Goal: Task Accomplishment & Management: Use online tool/utility

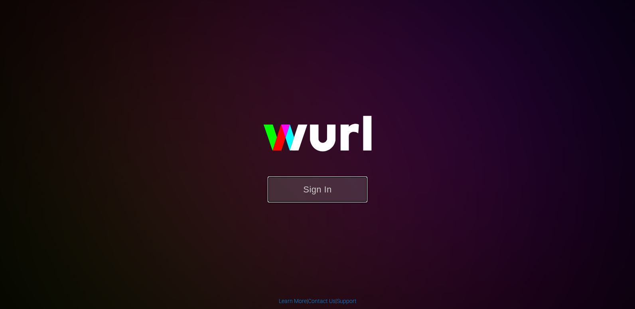
click at [321, 191] on button "Sign In" at bounding box center [318, 189] width 100 height 26
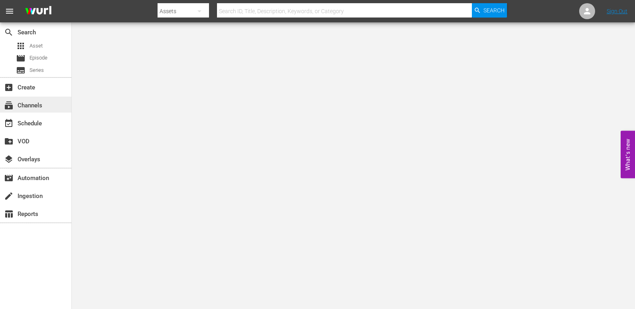
click at [41, 106] on div "subscriptions Channels" at bounding box center [22, 103] width 45 height 7
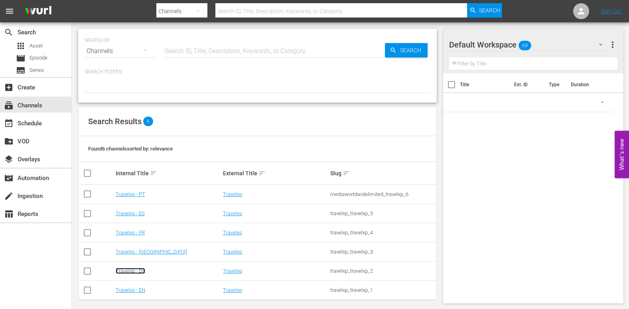
click at [130, 271] on link "Travelxp - DE" at bounding box center [131, 271] width 30 height 6
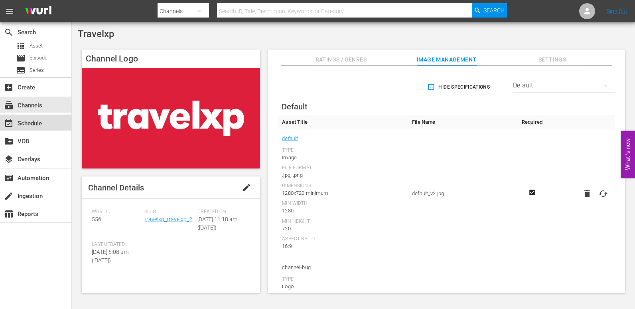
click at [46, 124] on div "event_available Schedule" at bounding box center [35, 122] width 71 height 16
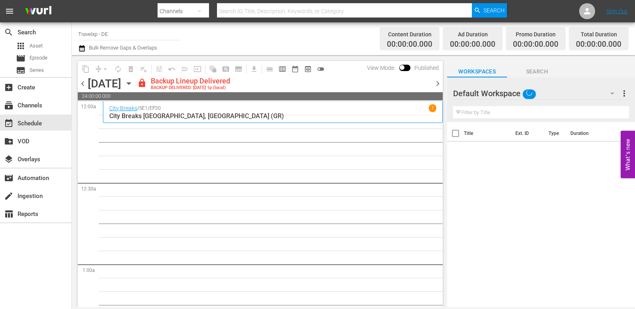
click at [435, 81] on span "chevron_right" at bounding box center [438, 84] width 10 height 10
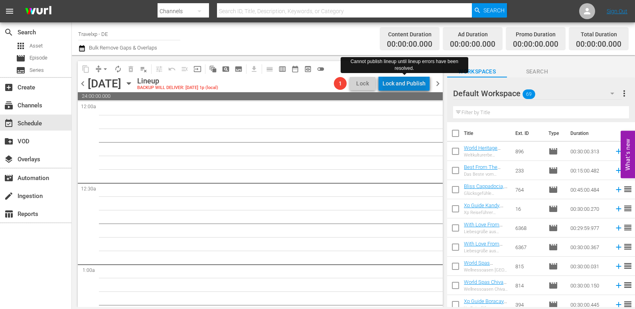
click at [415, 81] on div "Lock and Publish" at bounding box center [403, 83] width 43 height 14
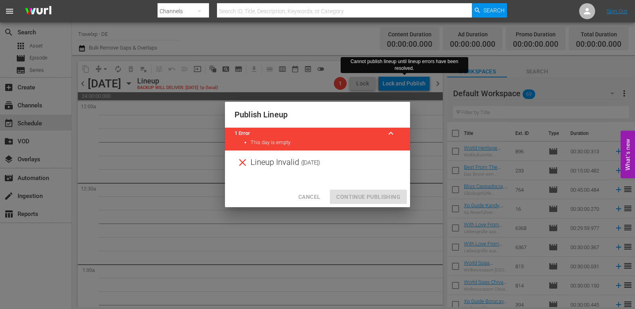
click at [305, 198] on span "Cancel" at bounding box center [309, 197] width 22 height 10
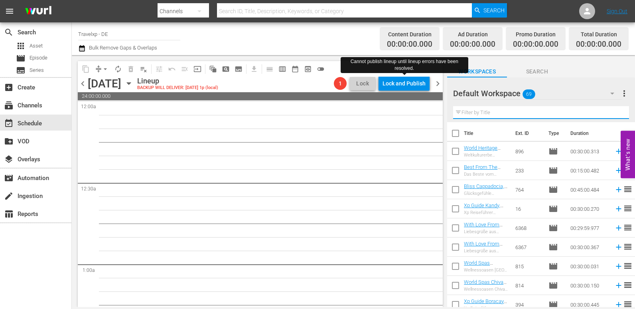
click at [492, 108] on input "text" at bounding box center [541, 112] width 176 height 13
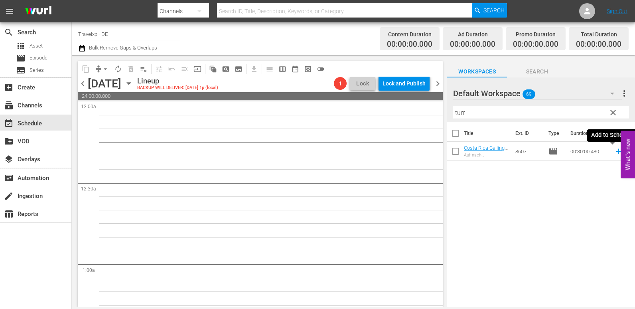
click at [614, 152] on icon at bounding box center [618, 151] width 9 height 9
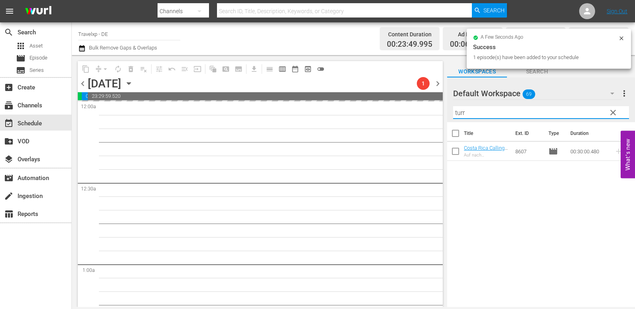
drag, startPoint x: 476, startPoint y: 117, endPoint x: 384, endPoint y: 117, distance: 91.3
click at [384, 117] on div "content_copy compress arrow_drop_down autorenew_outlined delete_forever_outline…" at bounding box center [353, 181] width 563 height 252
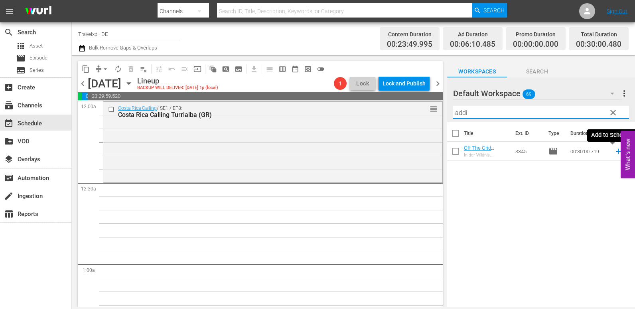
click at [614, 150] on icon at bounding box center [618, 151] width 9 height 9
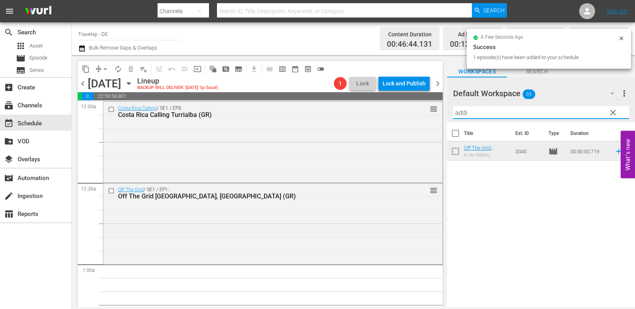
drag, startPoint x: 478, startPoint y: 110, endPoint x: 439, endPoint y: 113, distance: 39.6
click at [412, 115] on div "content_copy compress arrow_drop_down autorenew_outlined delete_forever_outline…" at bounding box center [353, 181] width 563 height 252
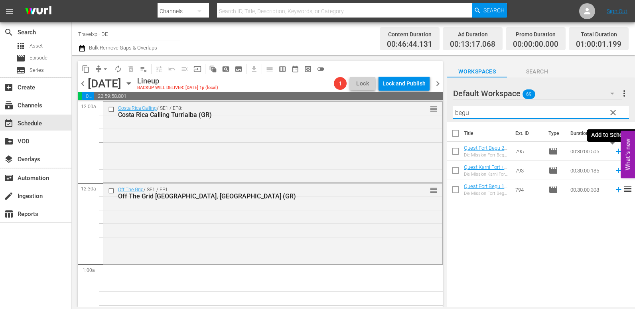
click at [616, 152] on icon at bounding box center [618, 151] width 5 height 5
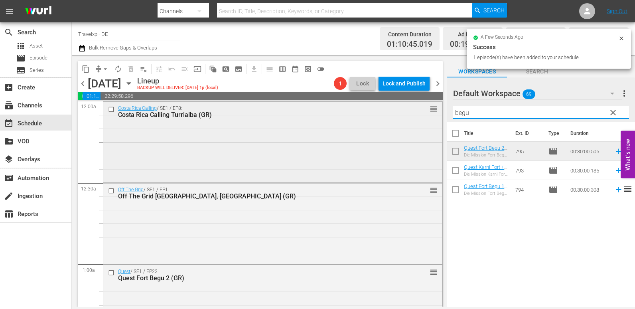
drag, startPoint x: 478, startPoint y: 110, endPoint x: 417, endPoint y: 115, distance: 60.8
click at [417, 115] on div "content_copy compress arrow_drop_down autorenew_outlined delete_forever_outline…" at bounding box center [353, 181] width 563 height 252
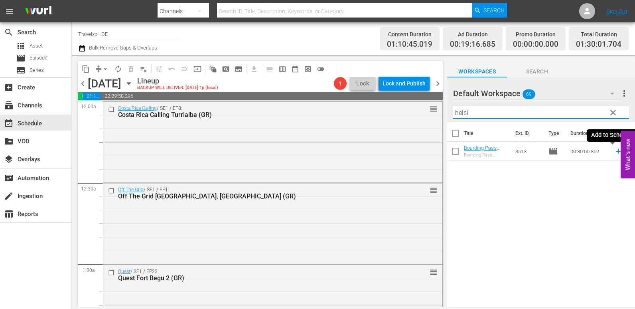
click at [616, 152] on icon at bounding box center [618, 151] width 5 height 5
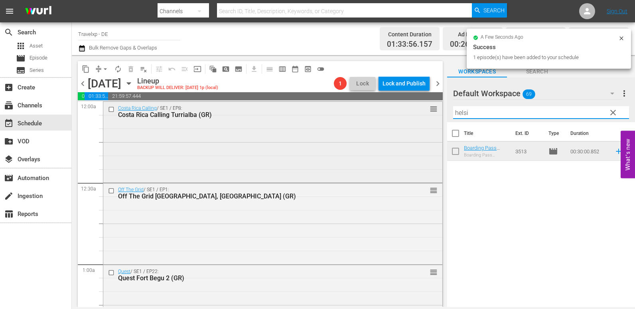
drag, startPoint x: 454, startPoint y: 112, endPoint x: 432, endPoint y: 112, distance: 21.5
click at [432, 112] on div "content_copy compress arrow_drop_down autorenew_outlined delete_forever_outline…" at bounding box center [353, 181] width 563 height 252
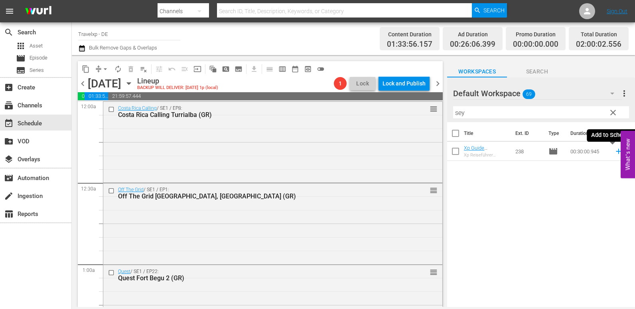
click at [614, 149] on icon at bounding box center [618, 151] width 9 height 9
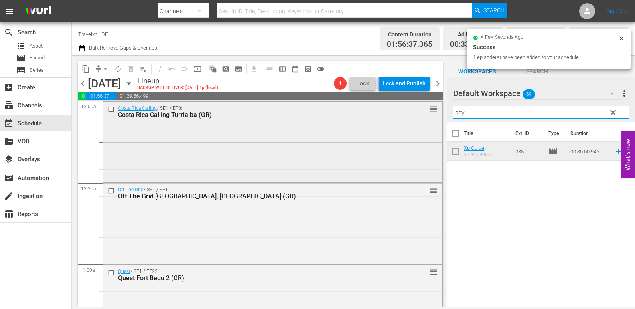
drag, startPoint x: 473, startPoint y: 114, endPoint x: 408, endPoint y: 114, distance: 64.6
click at [408, 114] on div "content_copy compress arrow_drop_down autorenew_outlined delete_forever_outline…" at bounding box center [353, 181] width 563 height 252
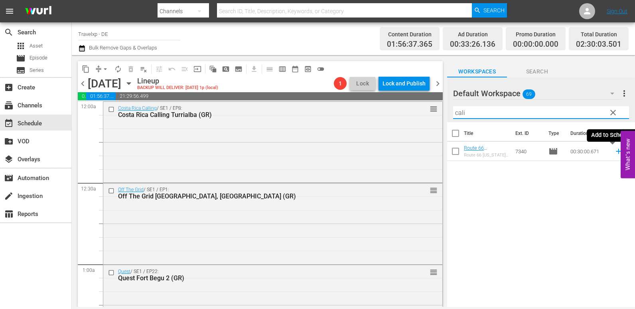
click at [615, 150] on icon at bounding box center [618, 151] width 9 height 9
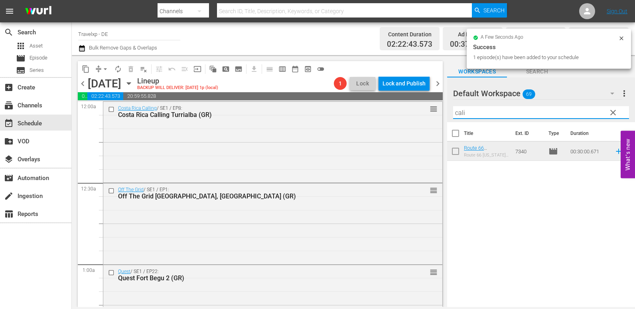
drag, startPoint x: 477, startPoint y: 110, endPoint x: 440, endPoint y: 110, distance: 36.7
click at [440, 110] on div "content_copy compress arrow_drop_down autorenew_outlined delete_forever_outline…" at bounding box center [353, 181] width 563 height 252
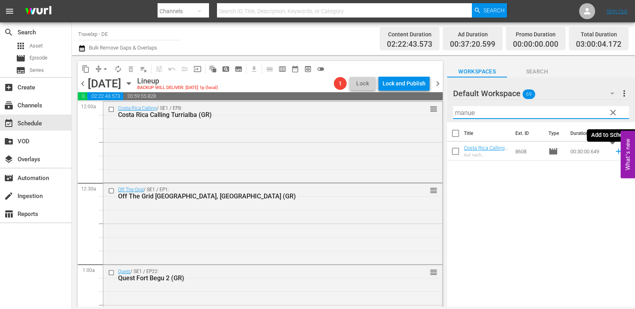
click at [616, 152] on icon at bounding box center [618, 151] width 5 height 5
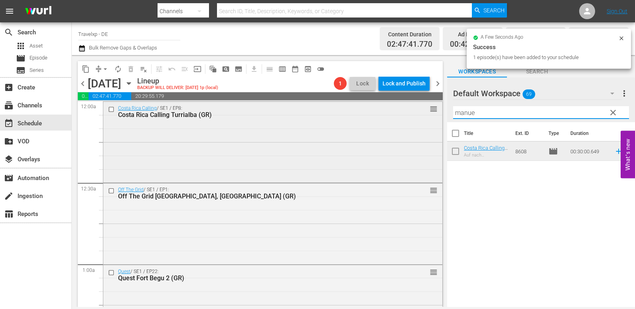
click at [420, 116] on div "content_copy compress arrow_drop_down autorenew_outlined delete_forever_outline…" at bounding box center [353, 181] width 563 height 252
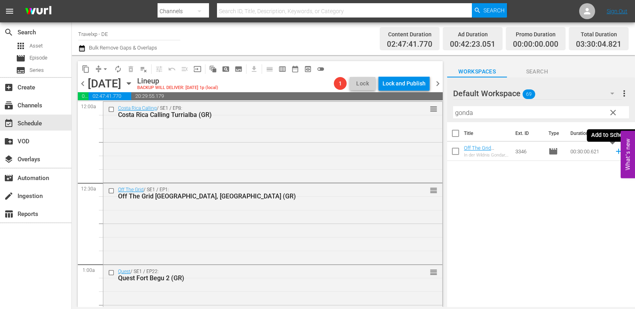
click at [614, 152] on icon at bounding box center [618, 151] width 9 height 9
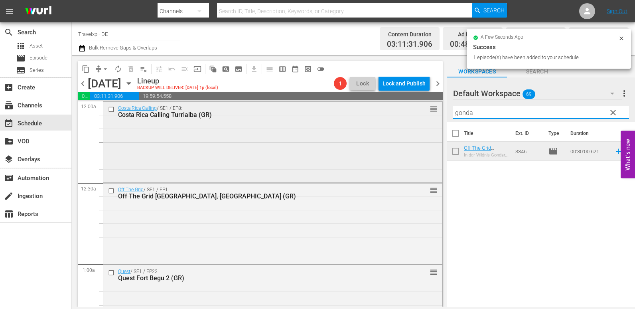
drag, startPoint x: 462, startPoint y: 112, endPoint x: 433, endPoint y: 112, distance: 28.7
click at [433, 112] on div "content_copy compress arrow_drop_down autorenew_outlined delete_forever_outline…" at bounding box center [353, 181] width 563 height 252
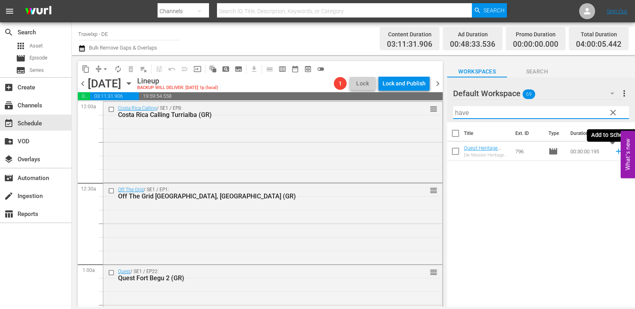
click at [614, 152] on icon at bounding box center [618, 151] width 9 height 9
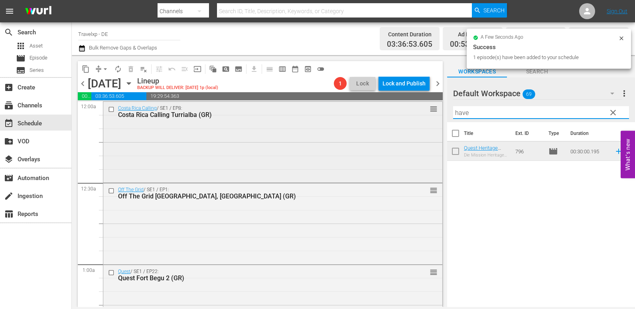
click at [436, 117] on div "content_copy compress arrow_drop_down autorenew_outlined delete_forever_outline…" at bounding box center [353, 181] width 563 height 252
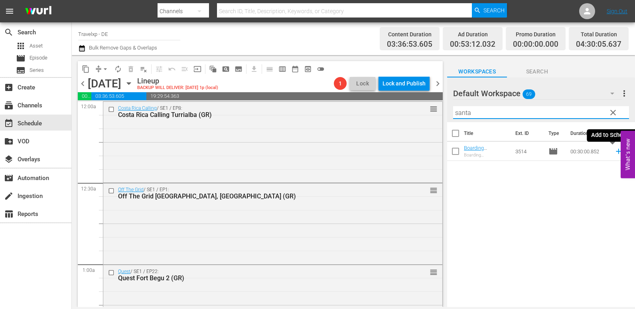
click at [614, 152] on icon at bounding box center [618, 151] width 9 height 9
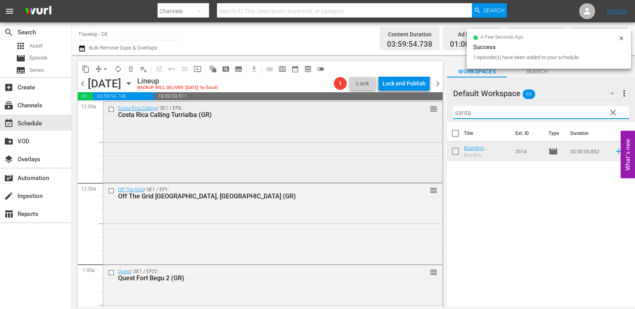
drag, startPoint x: 482, startPoint y: 115, endPoint x: 435, endPoint y: 115, distance: 47.8
click at [435, 115] on div "content_copy compress arrow_drop_down autorenew_outlined delete_forever_outline…" at bounding box center [353, 181] width 563 height 252
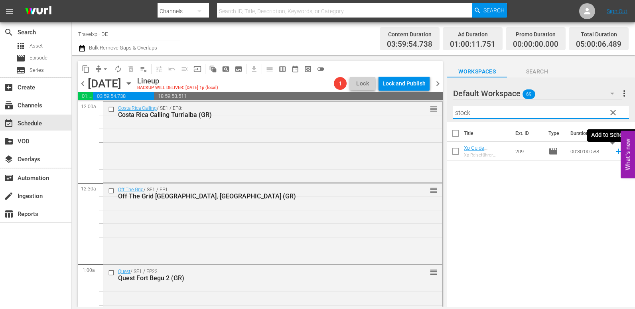
click at [616, 152] on icon at bounding box center [618, 151] width 5 height 5
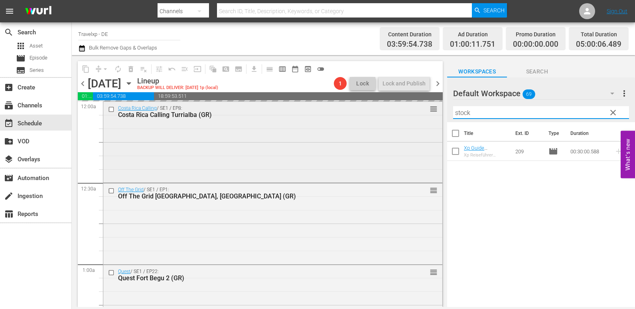
click at [413, 110] on div "content_copy compress arrow_drop_down autorenew_outlined delete_forever_outline…" at bounding box center [353, 181] width 563 height 252
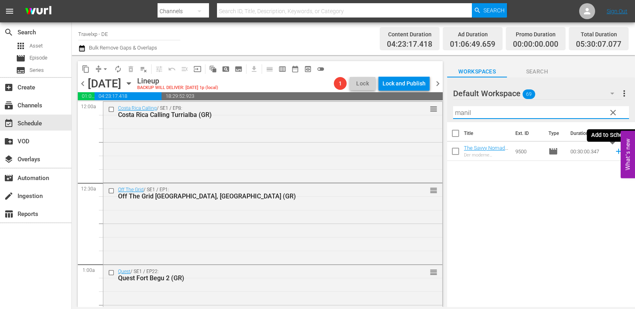
click at [614, 150] on icon at bounding box center [618, 151] width 9 height 9
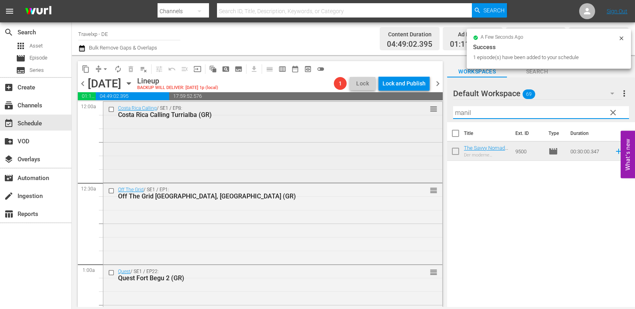
drag, startPoint x: 485, startPoint y: 113, endPoint x: 434, endPoint y: 112, distance: 51.4
click at [434, 112] on div "content_copy compress arrow_drop_down autorenew_outlined delete_forever_outline…" at bounding box center [353, 181] width 563 height 252
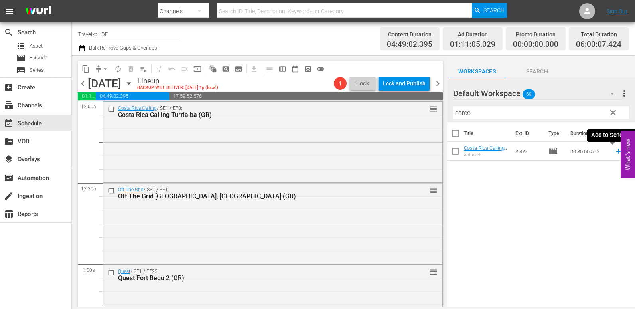
click at [616, 152] on icon at bounding box center [618, 151] width 5 height 5
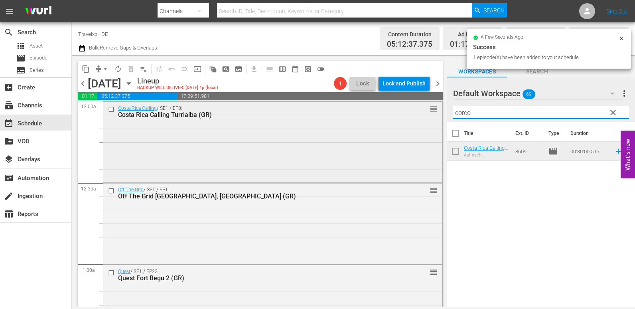
drag, startPoint x: 481, startPoint y: 113, endPoint x: 434, endPoint y: 113, distance: 46.6
click at [434, 113] on div "content_copy compress arrow_drop_down autorenew_outlined delete_forever_outline…" at bounding box center [353, 181] width 563 height 252
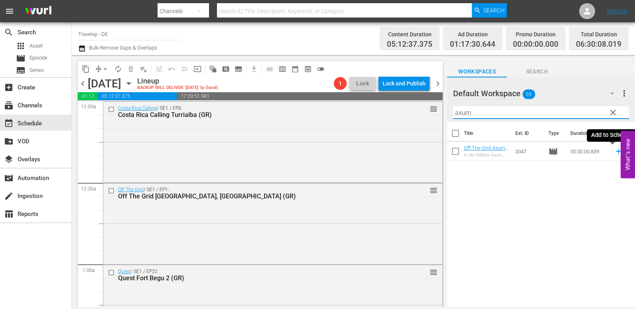
click at [614, 151] on icon at bounding box center [618, 151] width 9 height 9
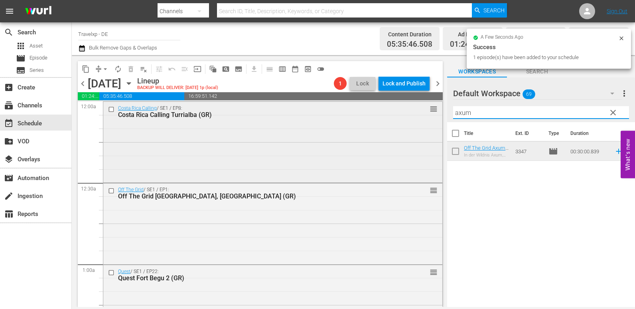
drag, startPoint x: 484, startPoint y: 114, endPoint x: 434, endPoint y: 116, distance: 50.3
click at [434, 116] on div "content_copy compress arrow_drop_down autorenew_outlined delete_forever_outline…" at bounding box center [353, 181] width 563 height 252
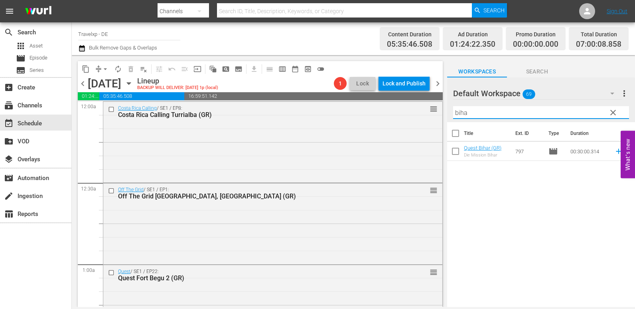
click at [614, 153] on icon at bounding box center [618, 151] width 9 height 9
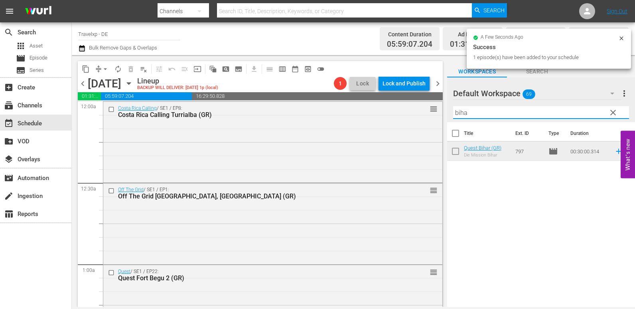
drag, startPoint x: 449, startPoint y: 113, endPoint x: 437, endPoint y: 114, distance: 12.0
click at [437, 114] on div "content_copy compress arrow_drop_down autorenew_outlined delete_forever_outline…" at bounding box center [353, 181] width 563 height 252
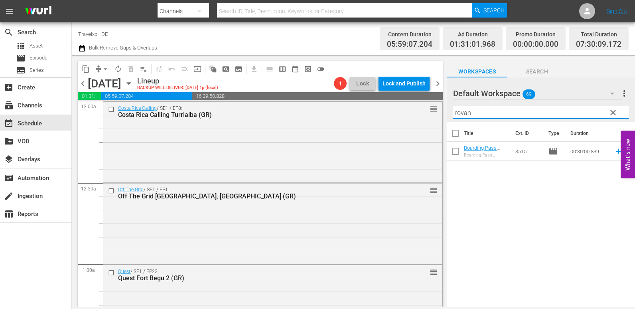
click at [614, 152] on icon at bounding box center [618, 151] width 9 height 9
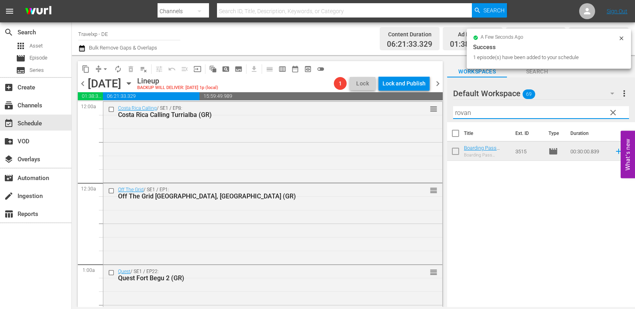
click at [394, 113] on div "content_copy compress arrow_drop_down autorenew_outlined delete_forever_outline…" at bounding box center [353, 181] width 563 height 252
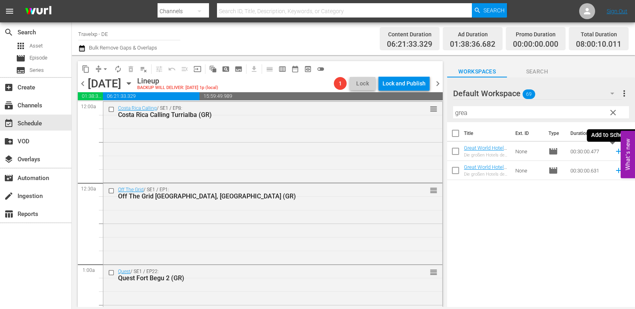
click at [616, 152] on icon at bounding box center [618, 151] width 5 height 5
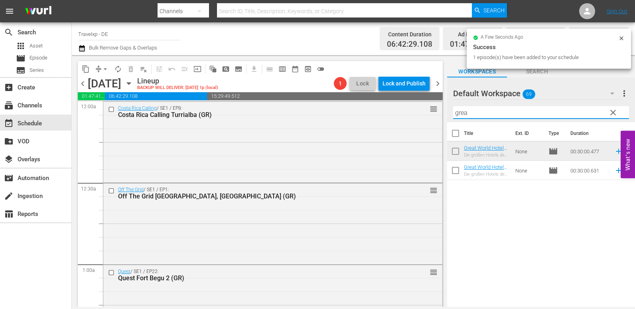
drag, startPoint x: 481, startPoint y: 112, endPoint x: 441, endPoint y: 111, distance: 39.5
click at [441, 111] on div "content_copy compress arrow_drop_down autorenew_outlined delete_forever_outline…" at bounding box center [353, 181] width 563 height 252
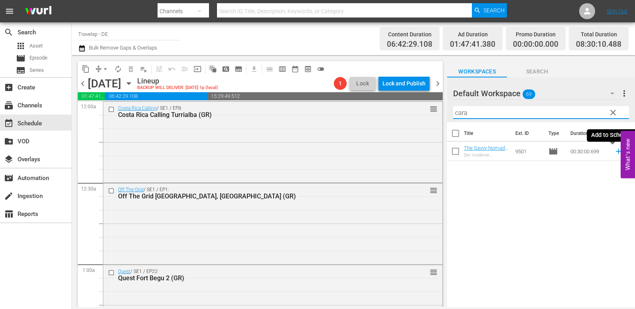
click at [614, 148] on icon at bounding box center [618, 151] width 9 height 9
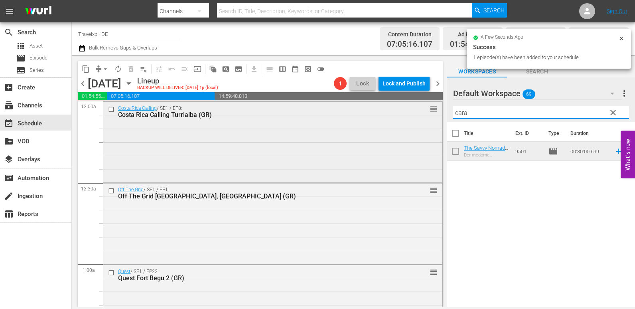
drag, startPoint x: 483, startPoint y: 115, endPoint x: 419, endPoint y: 116, distance: 63.8
click at [419, 116] on div "content_copy compress arrow_drop_down autorenew_outlined delete_forever_outline…" at bounding box center [353, 181] width 563 height 252
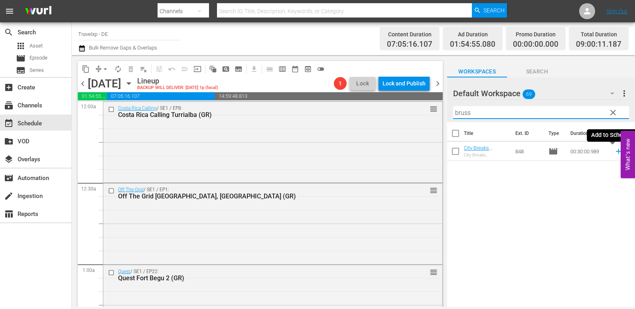
click at [616, 152] on icon at bounding box center [618, 151] width 5 height 5
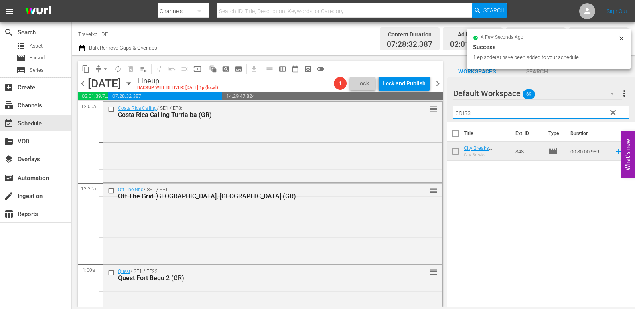
click at [433, 113] on div "content_copy compress arrow_drop_down autorenew_outlined delete_forever_outline…" at bounding box center [353, 181] width 563 height 252
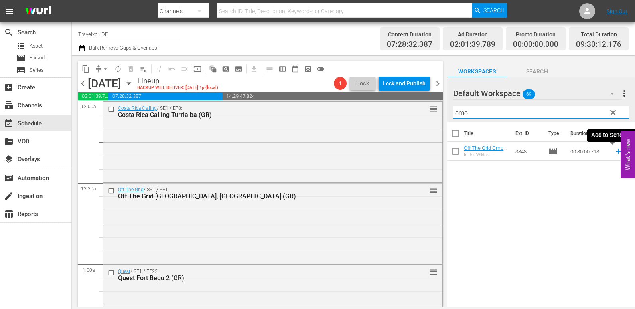
click at [614, 153] on icon at bounding box center [618, 151] width 9 height 9
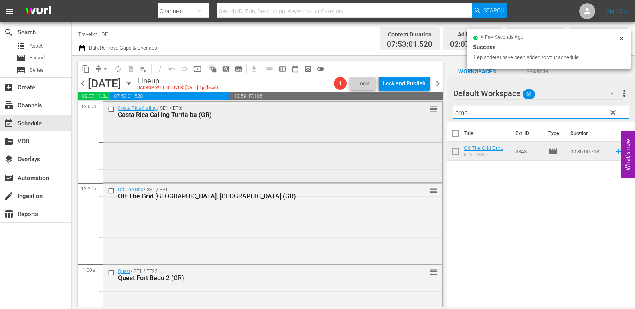
drag, startPoint x: 474, startPoint y: 114, endPoint x: 421, endPoint y: 120, distance: 52.9
click at [421, 120] on div "content_copy compress arrow_drop_down autorenew_outlined delete_forever_outline…" at bounding box center [353, 181] width 563 height 252
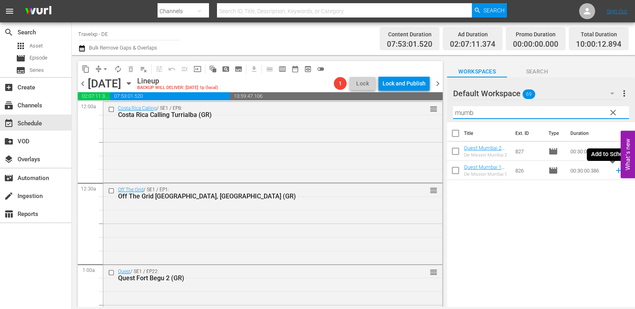
drag, startPoint x: 612, startPoint y: 169, endPoint x: 606, endPoint y: 169, distance: 6.4
click at [616, 169] on icon at bounding box center [618, 170] width 5 height 5
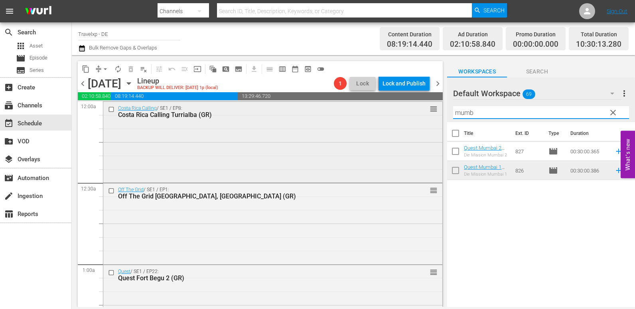
drag, startPoint x: 486, startPoint y: 114, endPoint x: 437, endPoint y: 113, distance: 49.0
click at [437, 113] on div "content_copy compress arrow_drop_down autorenew_outlined delete_forever_outline…" at bounding box center [353, 181] width 563 height 252
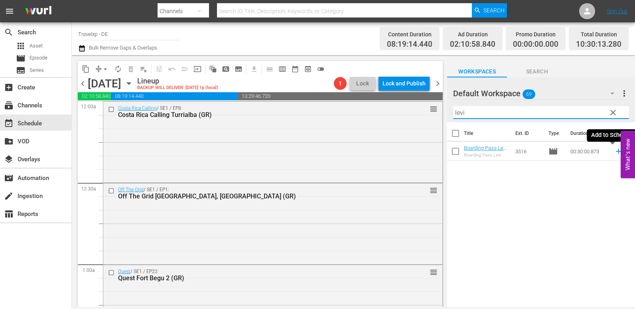
click at [616, 153] on icon at bounding box center [618, 151] width 5 height 5
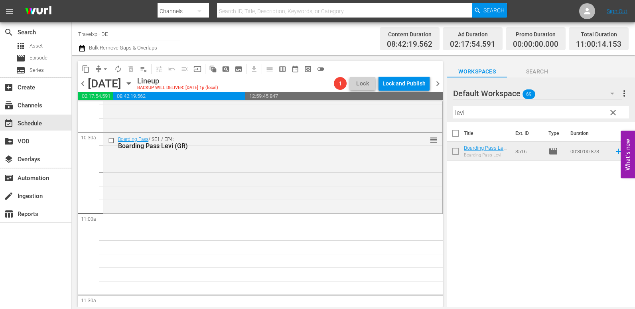
scroll to position [1675, 0]
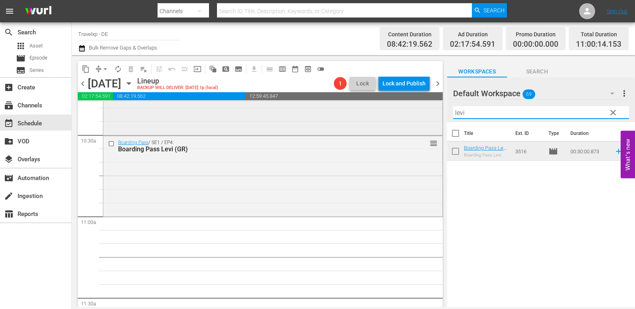
drag, startPoint x: 471, startPoint y: 115, endPoint x: 435, endPoint y: 115, distance: 36.7
click at [435, 115] on div "content_copy compress arrow_drop_down autorenew_outlined delete_forever_outline…" at bounding box center [353, 181] width 563 height 252
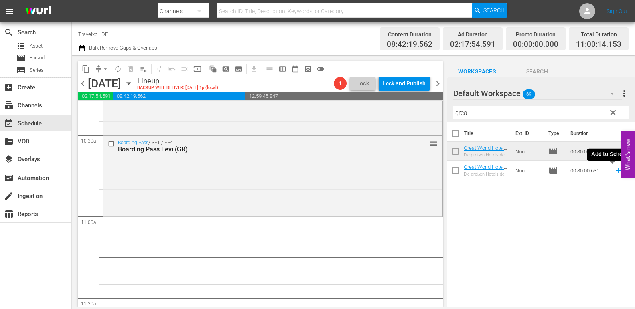
click at [616, 170] on icon at bounding box center [618, 170] width 5 height 5
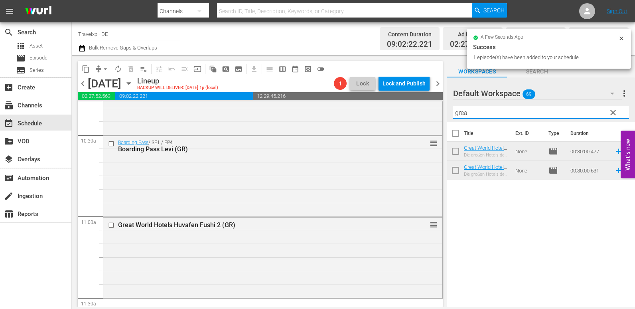
drag, startPoint x: 475, startPoint y: 114, endPoint x: 440, endPoint y: 118, distance: 35.8
click at [440, 118] on div "content_copy compress arrow_drop_down autorenew_outlined delete_forever_outline…" at bounding box center [353, 181] width 563 height 252
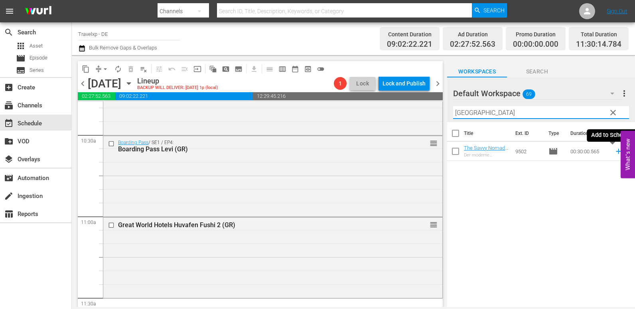
click at [616, 152] on icon at bounding box center [618, 151] width 5 height 5
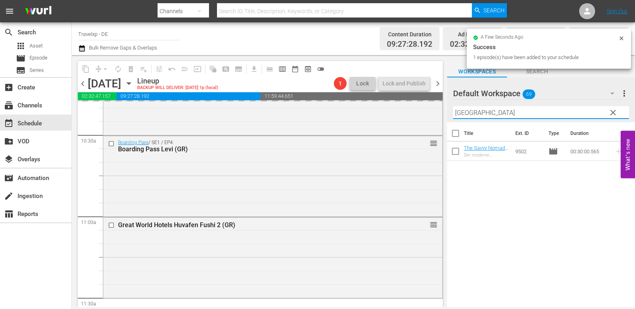
drag, startPoint x: 477, startPoint y: 115, endPoint x: 437, endPoint y: 120, distance: 40.2
click at [437, 120] on div "content_copy compress arrow_drop_down autorenew_outlined delete_forever_outline…" at bounding box center [353, 181] width 563 height 252
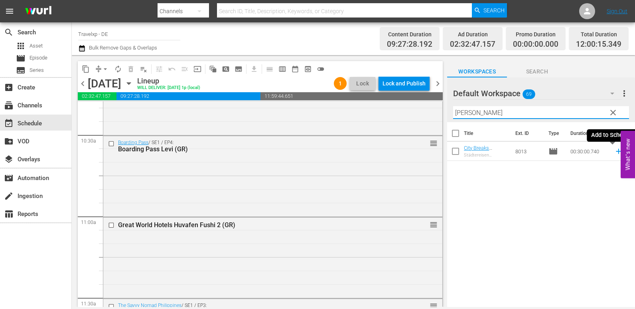
click at [614, 153] on icon at bounding box center [618, 151] width 9 height 9
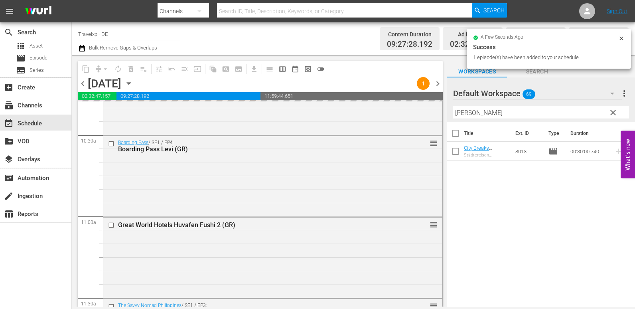
click at [407, 118] on div "content_copy compress arrow_drop_down autorenew_outlined delete_forever_outline…" at bounding box center [353, 181] width 563 height 252
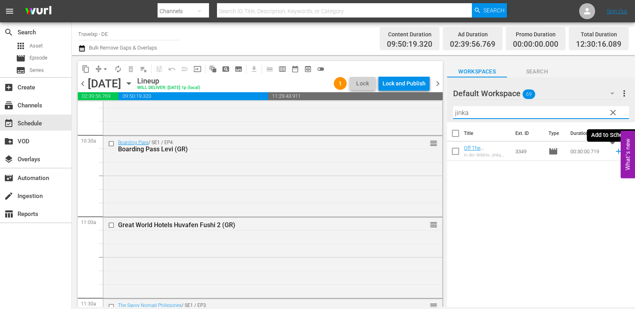
click at [614, 152] on icon at bounding box center [618, 151] width 9 height 9
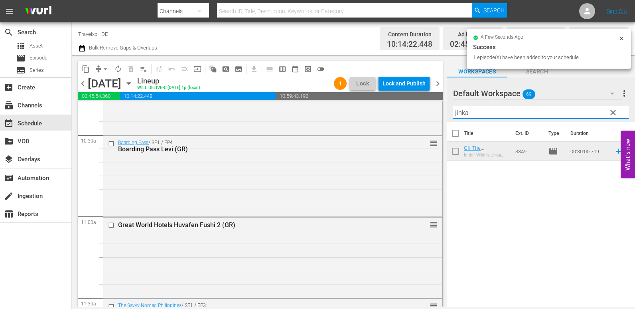
drag, startPoint x: 483, startPoint y: 112, endPoint x: 438, endPoint y: 115, distance: 44.7
click at [438, 115] on div "content_copy compress arrow_drop_down autorenew_outlined delete_forever_outline…" at bounding box center [353, 181] width 563 height 252
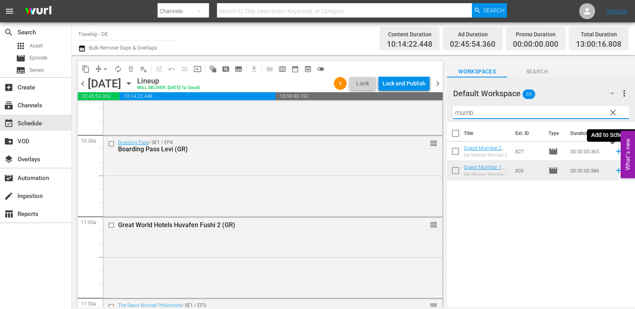
drag, startPoint x: 614, startPoint y: 152, endPoint x: 609, endPoint y: 152, distance: 5.2
click at [616, 152] on icon at bounding box center [618, 151] width 5 height 5
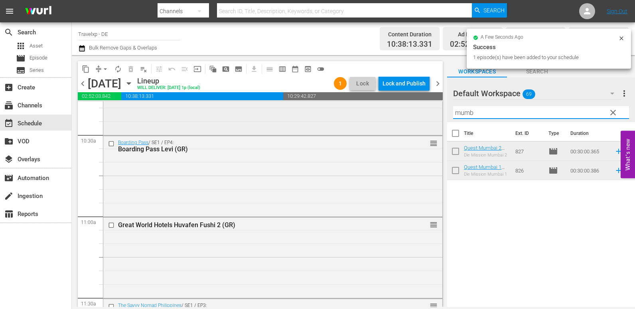
click at [431, 114] on div "content_copy compress arrow_drop_down autorenew_outlined delete_forever_outline…" at bounding box center [353, 181] width 563 height 252
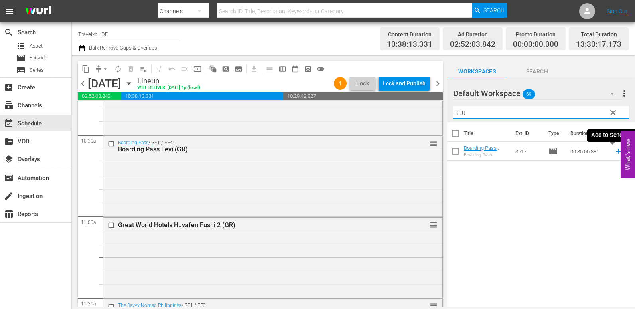
click at [615, 150] on icon at bounding box center [618, 151] width 9 height 9
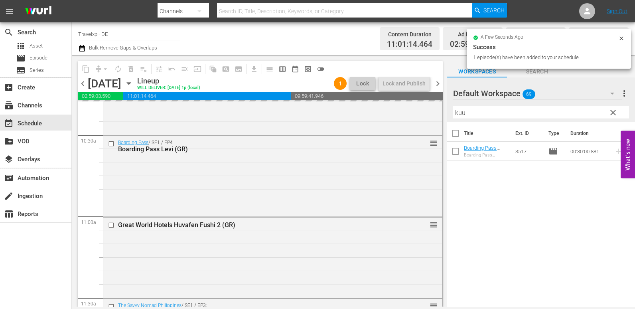
drag, startPoint x: 500, startPoint y: 115, endPoint x: 451, endPoint y: 116, distance: 49.0
click at [451, 116] on div "Default Workspace 69 Default more_vert clear Filter by Title kuu" at bounding box center [541, 99] width 188 height 45
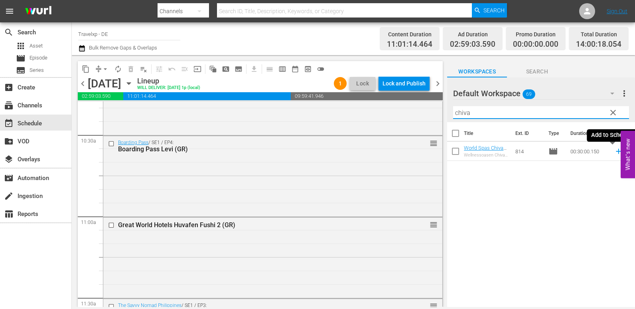
click at [614, 150] on icon at bounding box center [618, 151] width 9 height 9
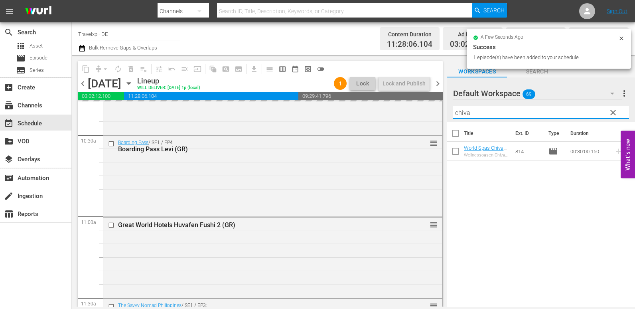
click at [418, 114] on div "content_copy compress arrow_drop_down autorenew_outlined delete_forever_outline…" at bounding box center [353, 181] width 563 height 252
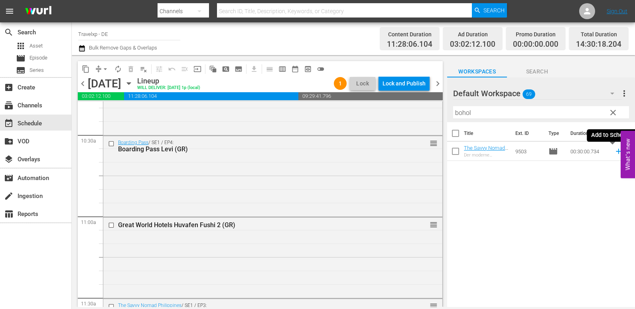
click at [614, 153] on icon at bounding box center [618, 151] width 9 height 9
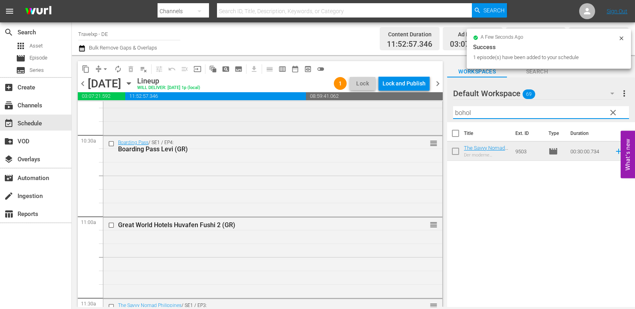
drag, startPoint x: 453, startPoint y: 116, endPoint x: 427, endPoint y: 116, distance: 25.9
click at [427, 116] on div "content_copy compress arrow_drop_down autorenew_outlined delete_forever_outline…" at bounding box center [353, 181] width 563 height 252
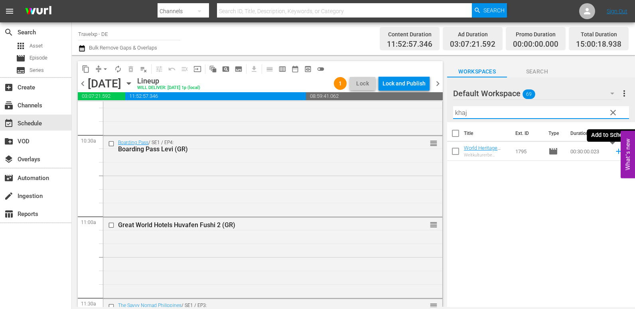
click at [614, 151] on icon at bounding box center [618, 151] width 9 height 9
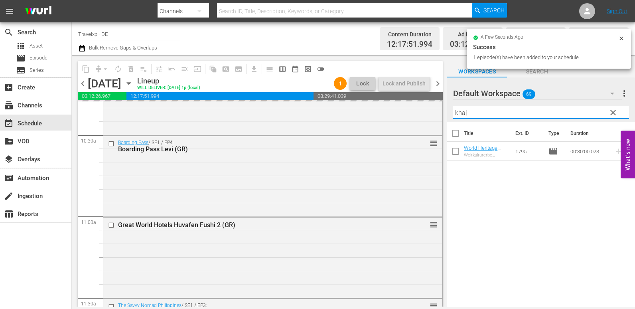
click at [429, 114] on div "content_copy compress arrow_drop_down autorenew_outlined delete_forever_outline…" at bounding box center [353, 181] width 563 height 252
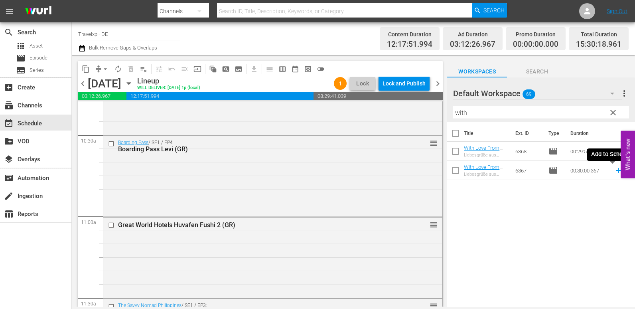
click at [614, 173] on icon at bounding box center [618, 170] width 9 height 9
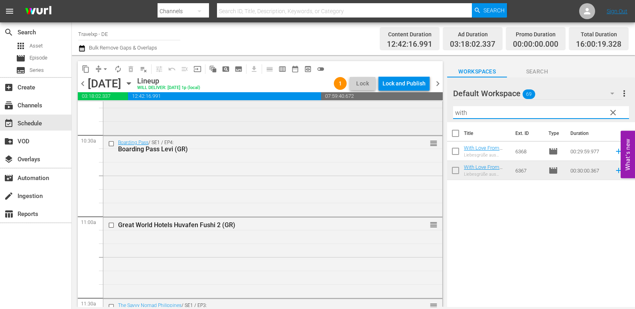
drag, startPoint x: 482, startPoint y: 113, endPoint x: 419, endPoint y: 116, distance: 63.1
click at [419, 116] on div "content_copy compress arrow_drop_down autorenew_outlined delete_forever_outline…" at bounding box center [353, 181] width 563 height 252
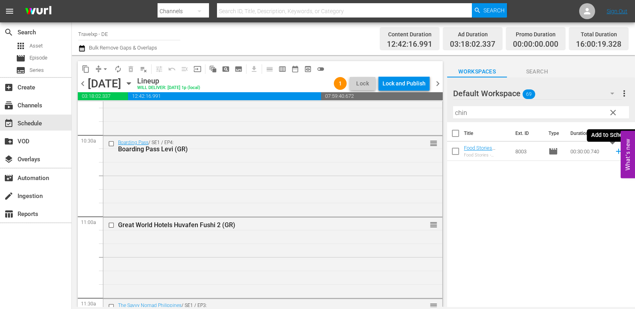
click at [614, 152] on icon at bounding box center [618, 151] width 9 height 9
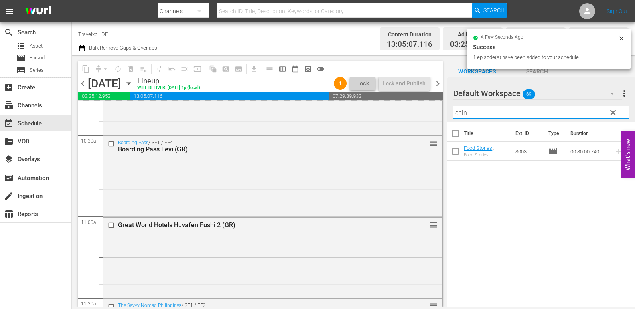
drag, startPoint x: 484, startPoint y: 115, endPoint x: 440, endPoint y: 116, distance: 44.7
click at [440, 116] on div "content_copy compress arrow_drop_down autorenew_outlined delete_forever_outline…" at bounding box center [353, 181] width 563 height 252
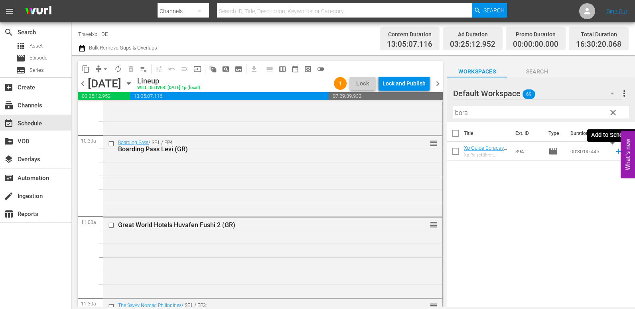
click at [614, 152] on icon at bounding box center [618, 151] width 9 height 9
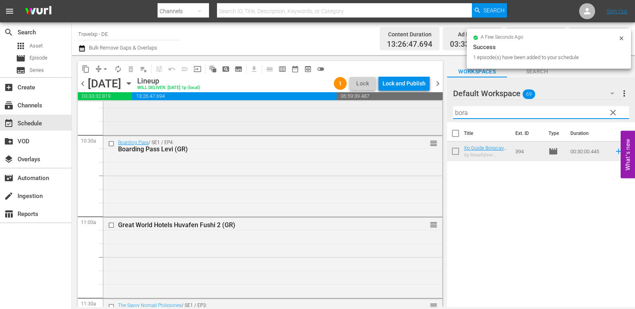
drag, startPoint x: 476, startPoint y: 112, endPoint x: 436, endPoint y: 116, distance: 40.1
click at [436, 116] on div "content_copy compress arrow_drop_down autorenew_outlined delete_forever_outline…" at bounding box center [353, 181] width 563 height 252
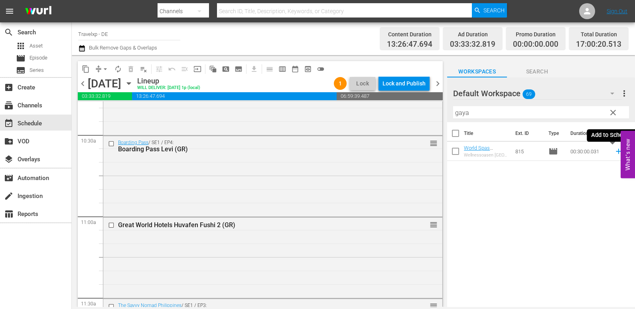
click at [616, 151] on icon at bounding box center [618, 151] width 5 height 5
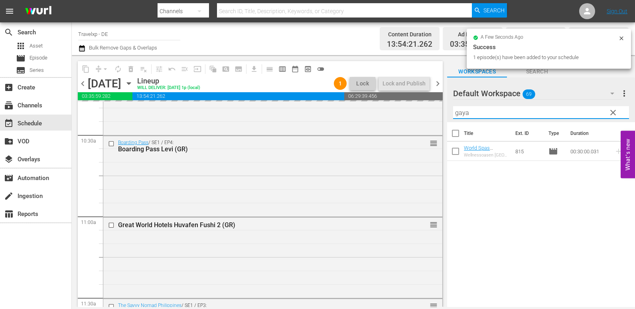
drag, startPoint x: 465, startPoint y: 113, endPoint x: 444, endPoint y: 113, distance: 21.1
click at [444, 113] on div "content_copy compress arrow_drop_down autorenew_outlined delete_forever_outline…" at bounding box center [353, 181] width 563 height 252
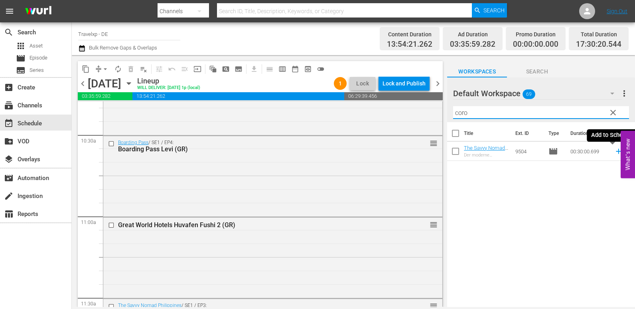
click at [616, 151] on icon at bounding box center [618, 151] width 5 height 5
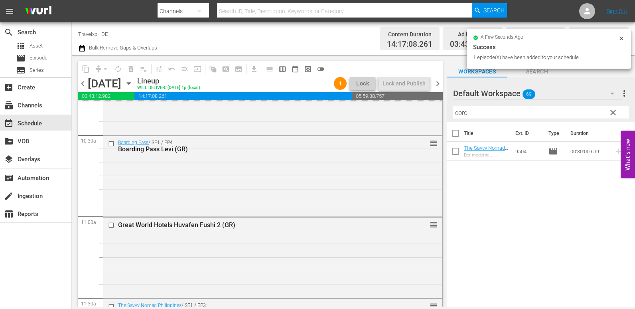
drag, startPoint x: 475, startPoint y: 113, endPoint x: 438, endPoint y: 113, distance: 37.1
click at [438, 113] on div "content_copy compress arrow_drop_down autorenew_outlined delete_forever_outline…" at bounding box center [353, 181] width 563 height 252
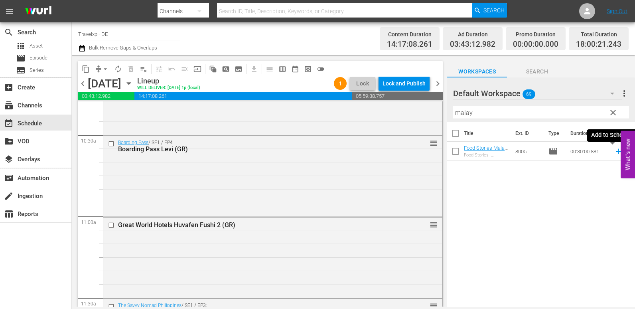
click at [616, 150] on icon at bounding box center [618, 151] width 5 height 5
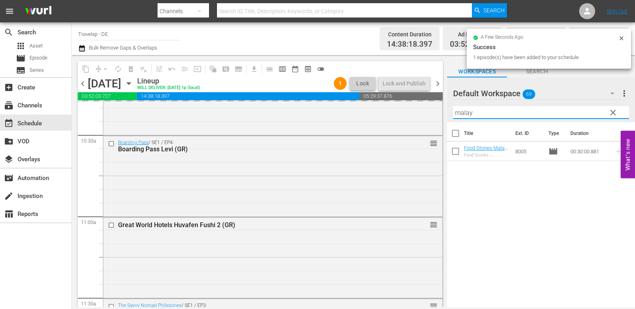
click at [420, 114] on div "content_copy compress arrow_drop_down autorenew_outlined delete_forever_outline…" at bounding box center [353, 181] width 563 height 252
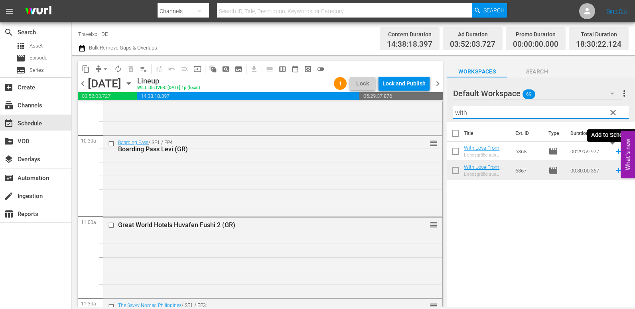
drag, startPoint x: 610, startPoint y: 152, endPoint x: 594, endPoint y: 155, distance: 16.6
click at [614, 152] on icon at bounding box center [618, 151] width 9 height 9
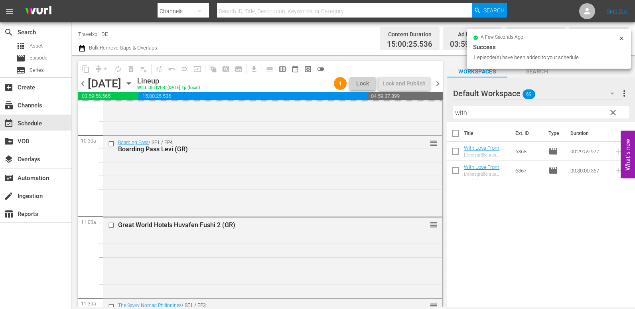
drag, startPoint x: 477, startPoint y: 114, endPoint x: 445, endPoint y: 114, distance: 32.3
click at [445, 114] on div "content_copy compress arrow_drop_down autorenew_outlined delete_forever_outline…" at bounding box center [353, 181] width 563 height 252
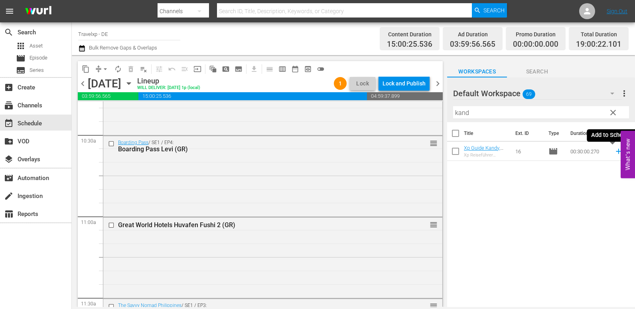
click at [614, 152] on icon at bounding box center [618, 151] width 9 height 9
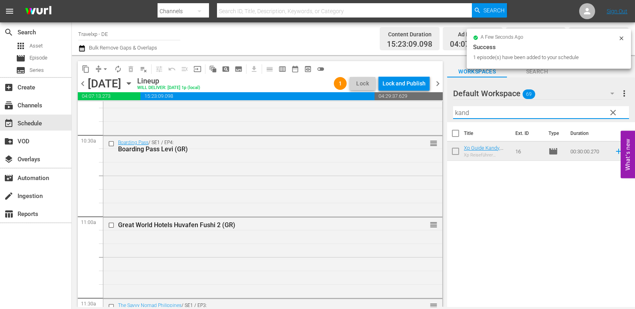
click at [445, 119] on div "content_copy compress arrow_drop_down autorenew_outlined delete_forever_outline…" at bounding box center [353, 181] width 563 height 252
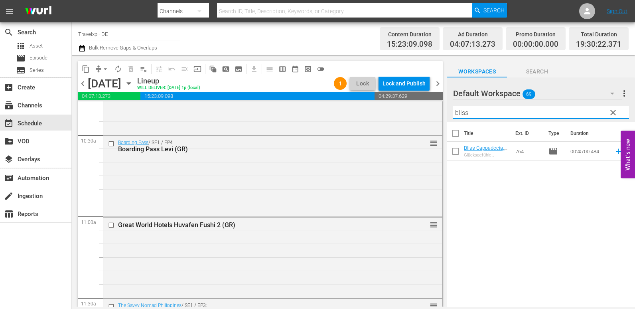
click at [614, 153] on icon at bounding box center [618, 151] width 9 height 9
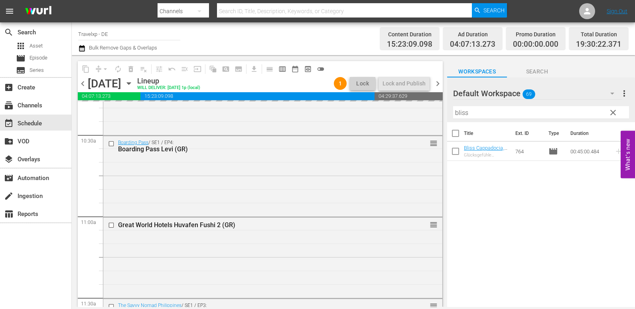
drag, startPoint x: 478, startPoint y: 112, endPoint x: 442, endPoint y: 110, distance: 35.9
click at [442, 110] on div "content_copy compress arrow_drop_down autorenew_outlined delete_forever_outline…" at bounding box center [353, 181] width 563 height 252
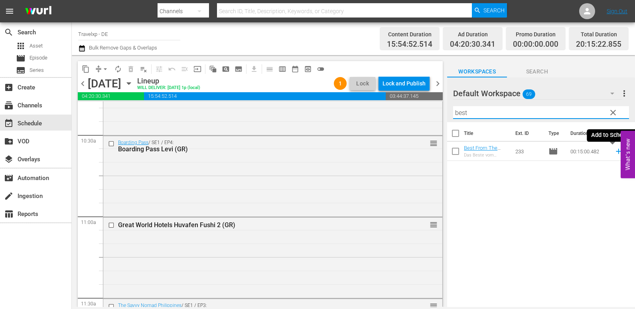
click at [614, 153] on icon at bounding box center [618, 151] width 9 height 9
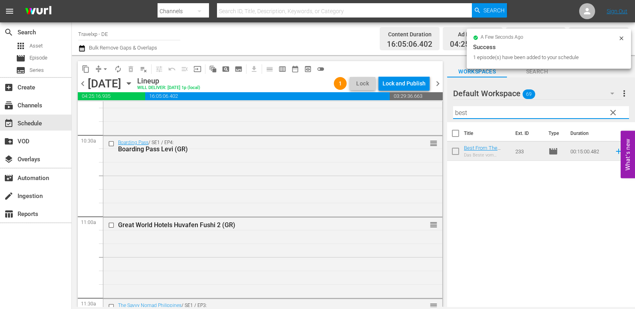
click at [436, 113] on div "content_copy compress arrow_drop_down autorenew_outlined delete_forever_outline…" at bounding box center [353, 181] width 563 height 252
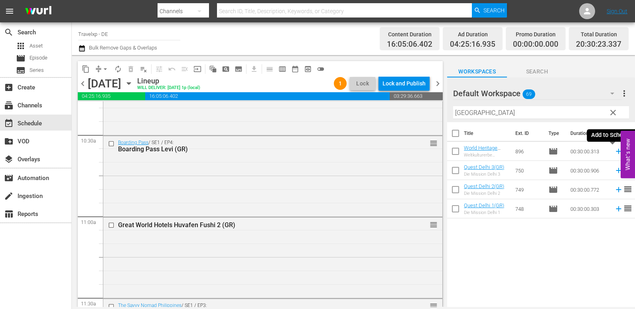
click at [614, 151] on icon at bounding box center [618, 151] width 9 height 9
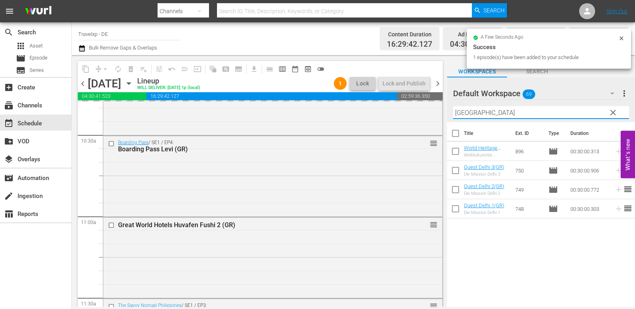
click at [424, 118] on div "content_copy compress arrow_drop_down autorenew_outlined delete_forever_outline…" at bounding box center [353, 181] width 563 height 252
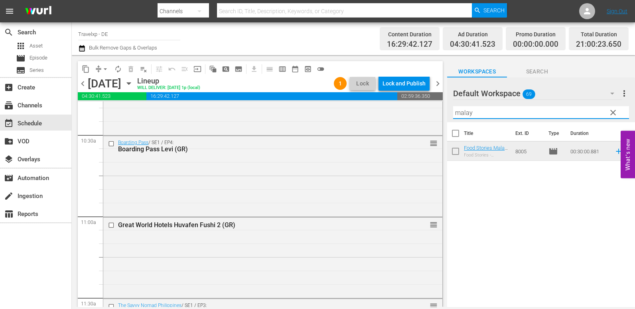
type input "malay"
